Goal: Check status: Check status

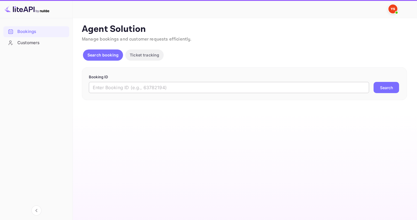
click at [138, 84] on input "text" at bounding box center [229, 87] width 280 height 11
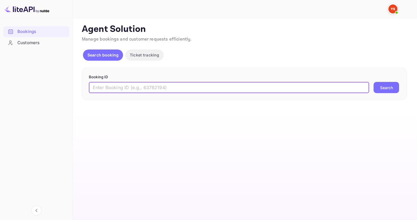
paste input "9567154"
type input "9567154"
click at [373, 82] on button "Search" at bounding box center [385, 87] width 25 height 11
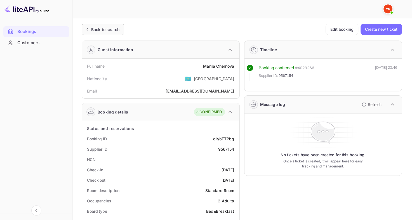
click at [99, 33] on div "Back to search" at bounding box center [103, 29] width 43 height 11
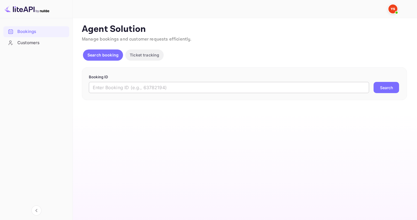
click at [147, 88] on input "text" at bounding box center [229, 87] width 280 height 11
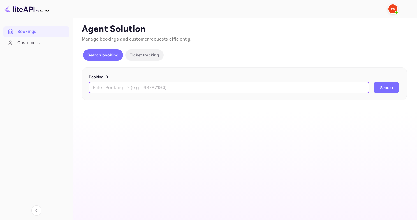
paste input "8880755"
type input "8880755"
click at [373, 82] on button "Search" at bounding box center [385, 87] width 25 height 11
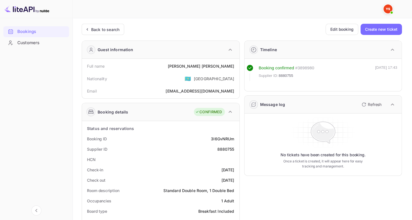
click at [97, 30] on div "Back to search" at bounding box center [105, 30] width 28 height 6
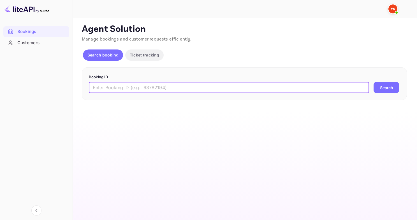
click at [191, 82] on input "text" at bounding box center [229, 87] width 280 height 11
paste input "9387446"
type input "9387446"
click at [373, 82] on button "Search" at bounding box center [385, 87] width 25 height 11
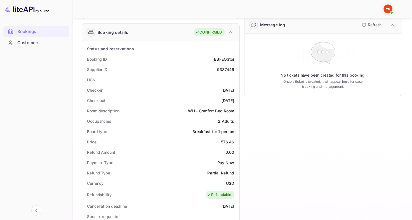
scroll to position [28, 0]
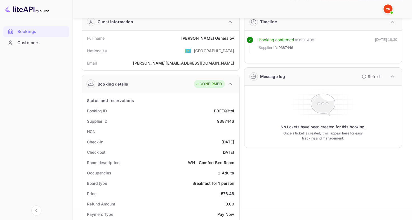
click at [226, 123] on div "9387446" at bounding box center [225, 121] width 17 height 6
copy div "9387446"
drag, startPoint x: 193, startPoint y: 37, endPoint x: 235, endPoint y: 37, distance: 41.7
click at [235, 37] on div "Full name [PERSON_NAME]" at bounding box center [160, 38] width 153 height 10
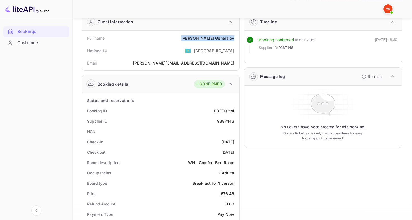
copy div "[PERSON_NAME]"
drag, startPoint x: 218, startPoint y: 192, endPoint x: 236, endPoint y: 194, distance: 17.7
click at [236, 194] on div "Price 576.46" at bounding box center [160, 194] width 153 height 10
copy div "576.46"
